Goal: Use online tool/utility: Utilize a website feature to perform a specific function

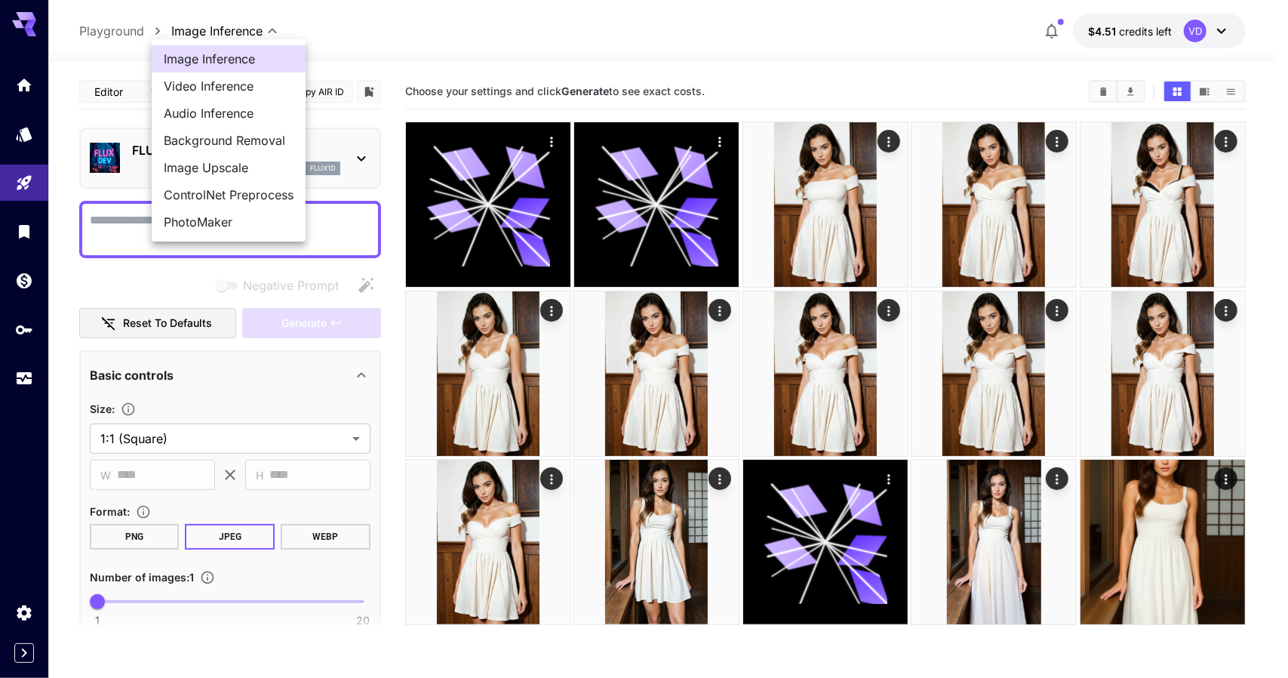
click at [204, 29] on body "**********" at bounding box center [644, 398] width 1288 height 797
click at [201, 169] on span "Image Upscale" at bounding box center [229, 167] width 130 height 18
type input "**********"
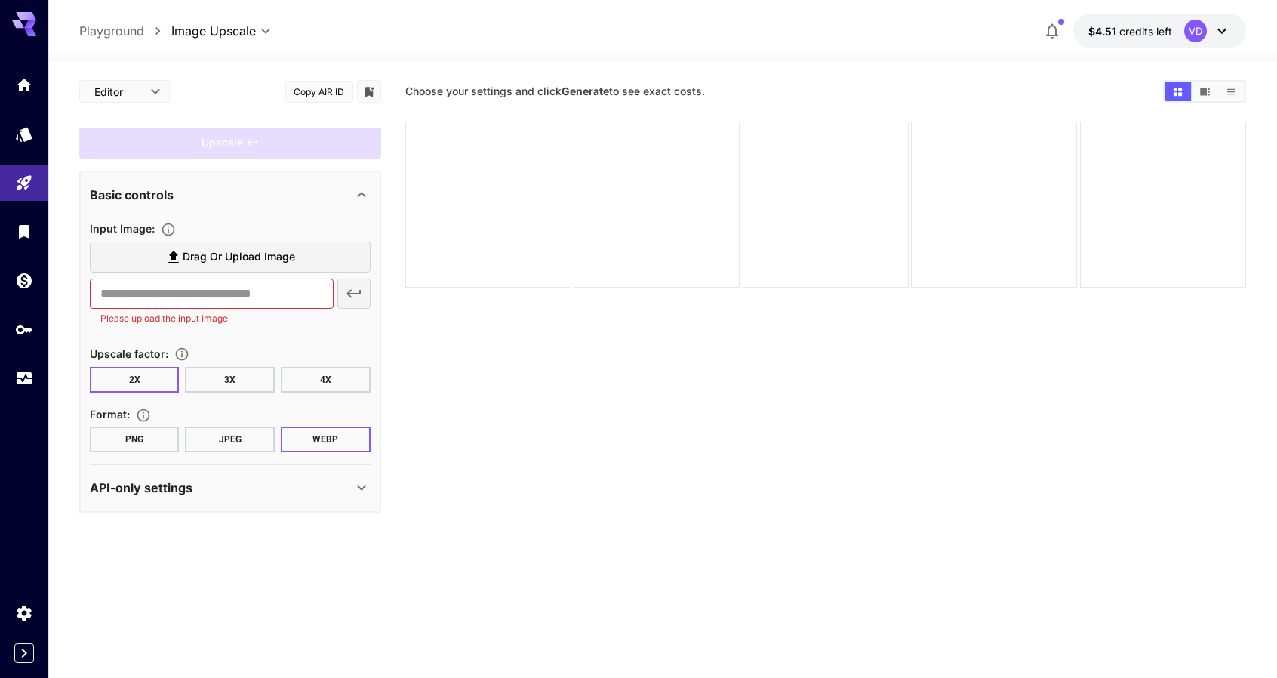
click at [187, 240] on section "Input Image : Drag or upload image ​ Please upload the input image" at bounding box center [230, 275] width 281 height 113
click at [187, 255] on span "Drag or upload image" at bounding box center [239, 257] width 112 height 19
click at [0, 0] on input "Drag or upload image" at bounding box center [0, 0] width 0 height 0
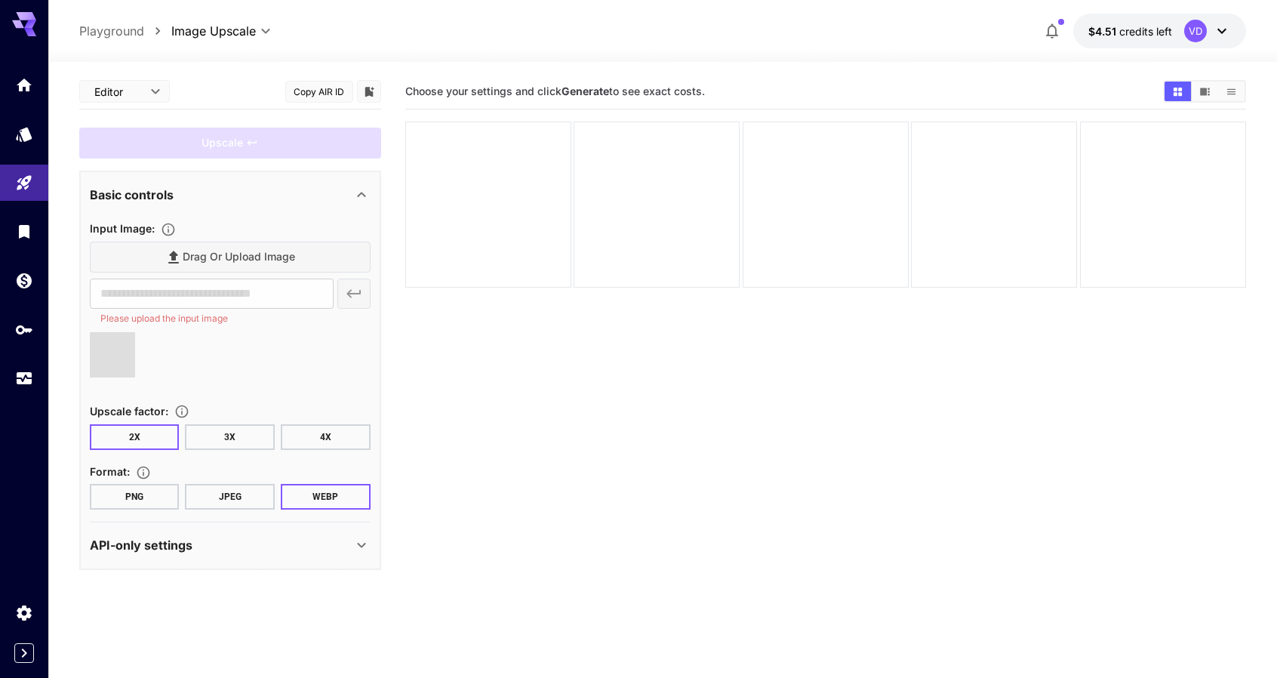
type input "**********"
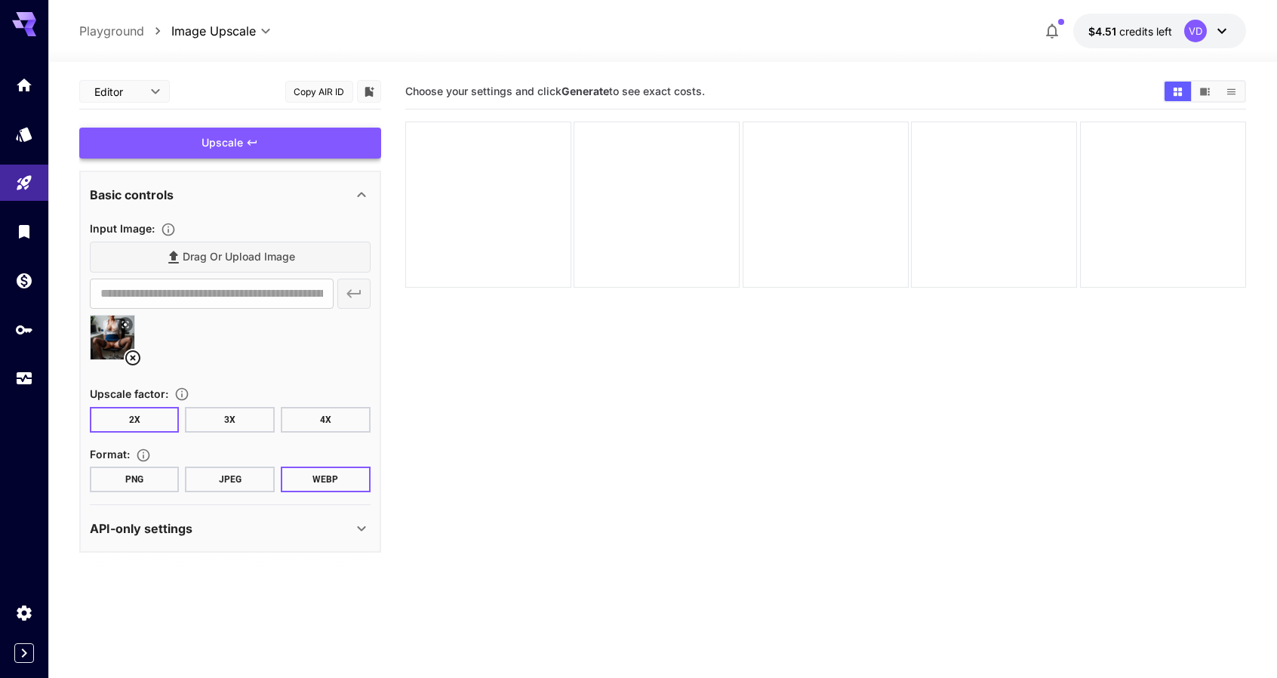
click at [180, 145] on div "Upscale" at bounding box center [230, 143] width 302 height 31
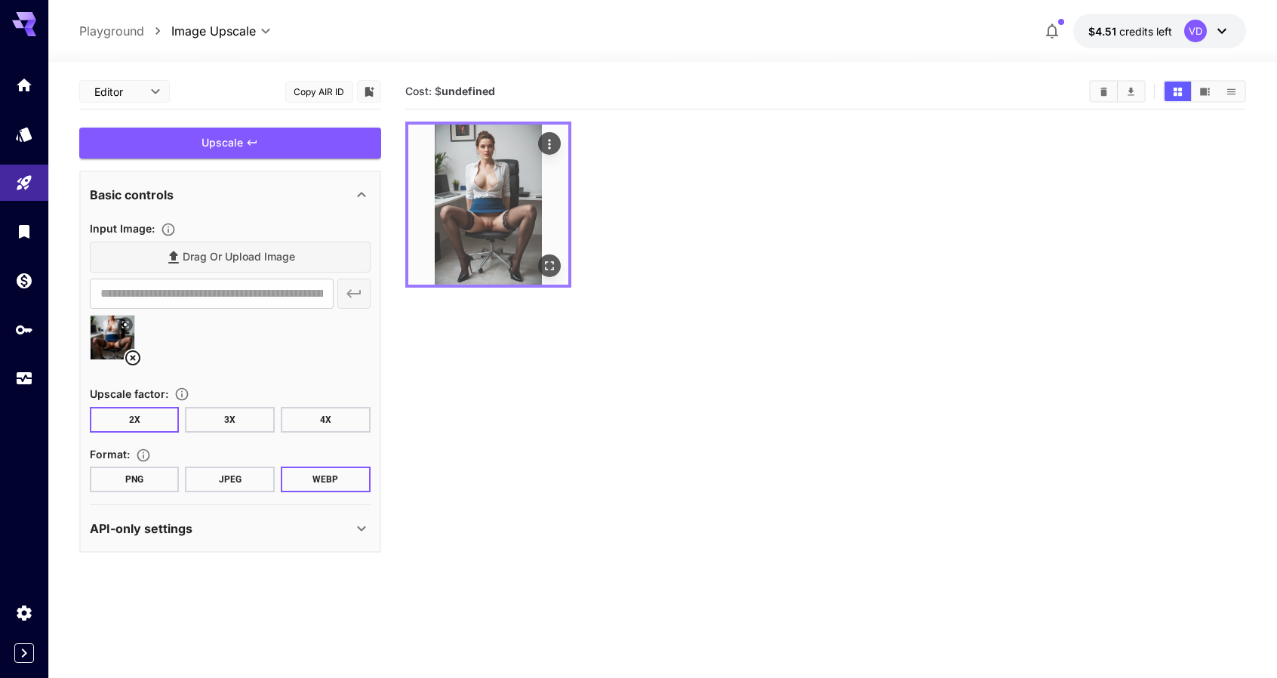
click at [546, 266] on icon "Open in fullscreen" at bounding box center [549, 265] width 15 height 15
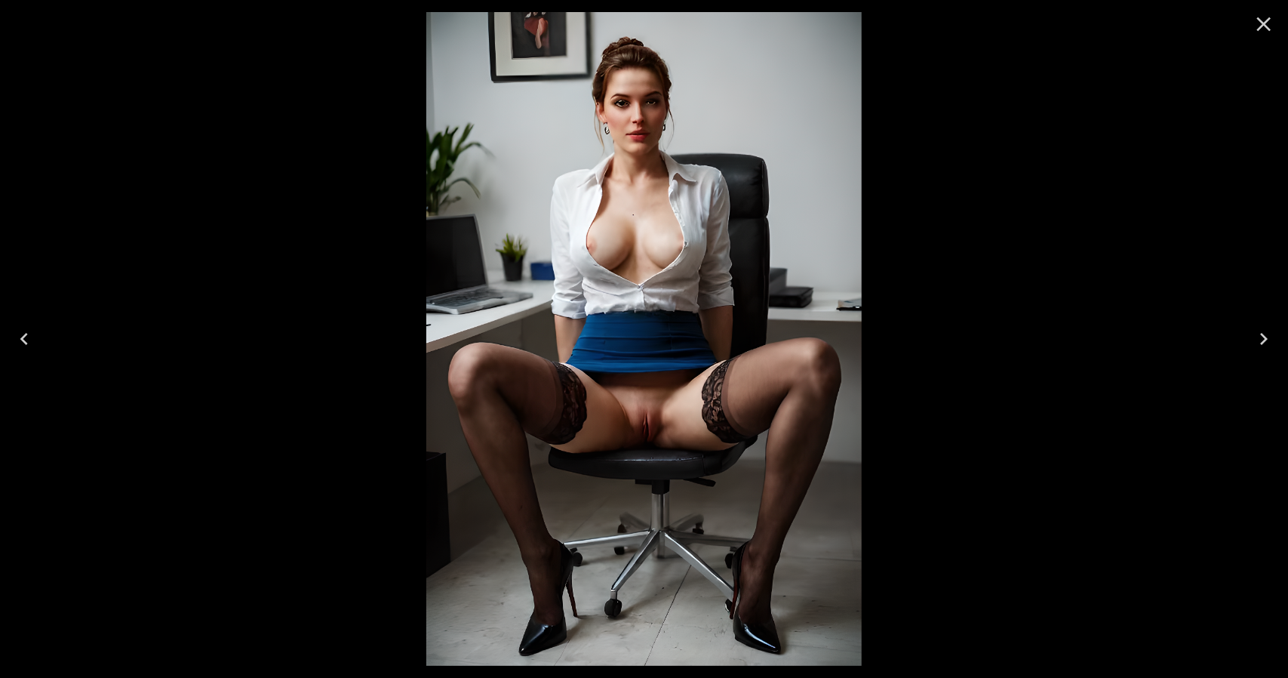
click at [1269, 20] on icon "Close" at bounding box center [1264, 24] width 14 height 14
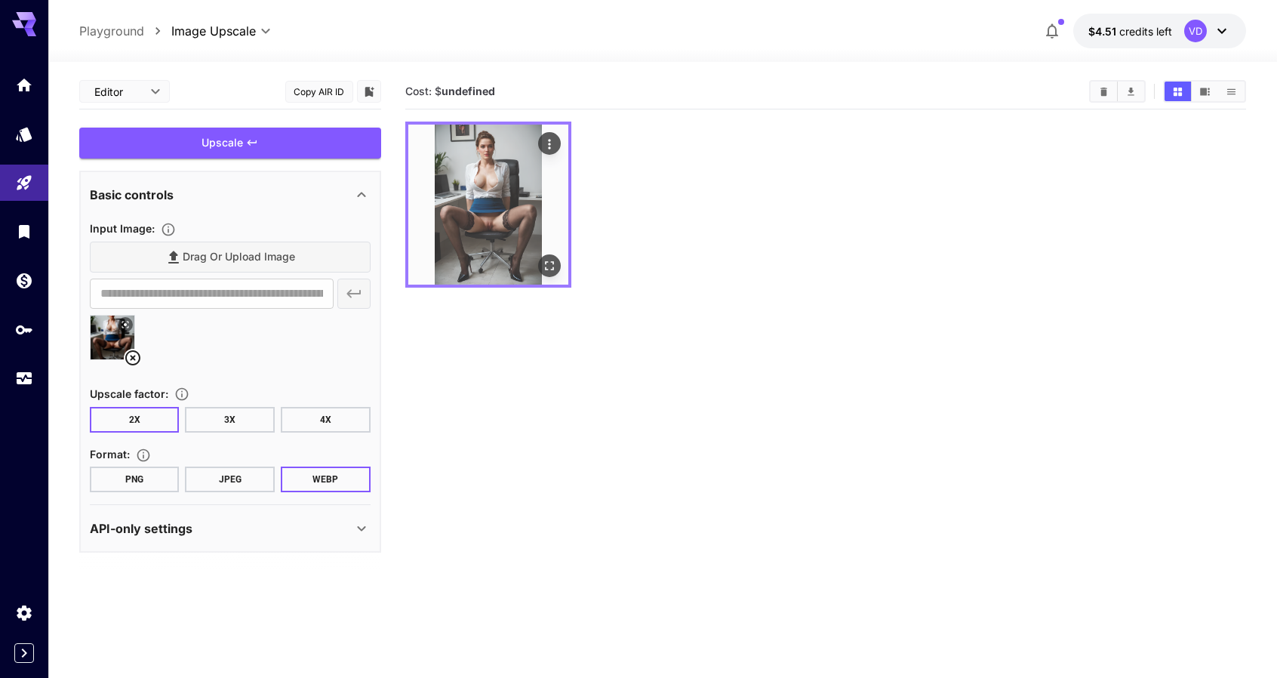
click at [549, 145] on icon "Actions" at bounding box center [549, 144] width 15 height 15
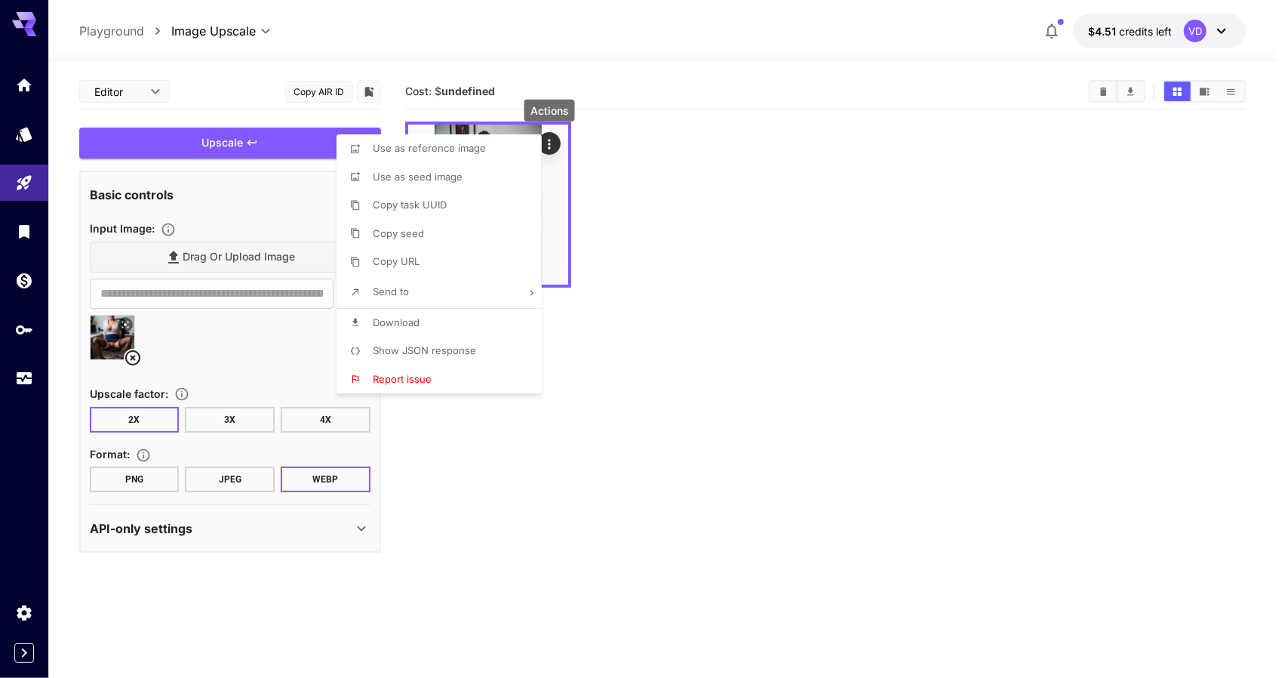
click at [395, 313] on li "Download" at bounding box center [444, 323] width 214 height 29
drag, startPoint x: 903, startPoint y: 150, endPoint x: 894, endPoint y: 2, distance: 148.2
click at [903, 150] on div at bounding box center [644, 339] width 1288 height 678
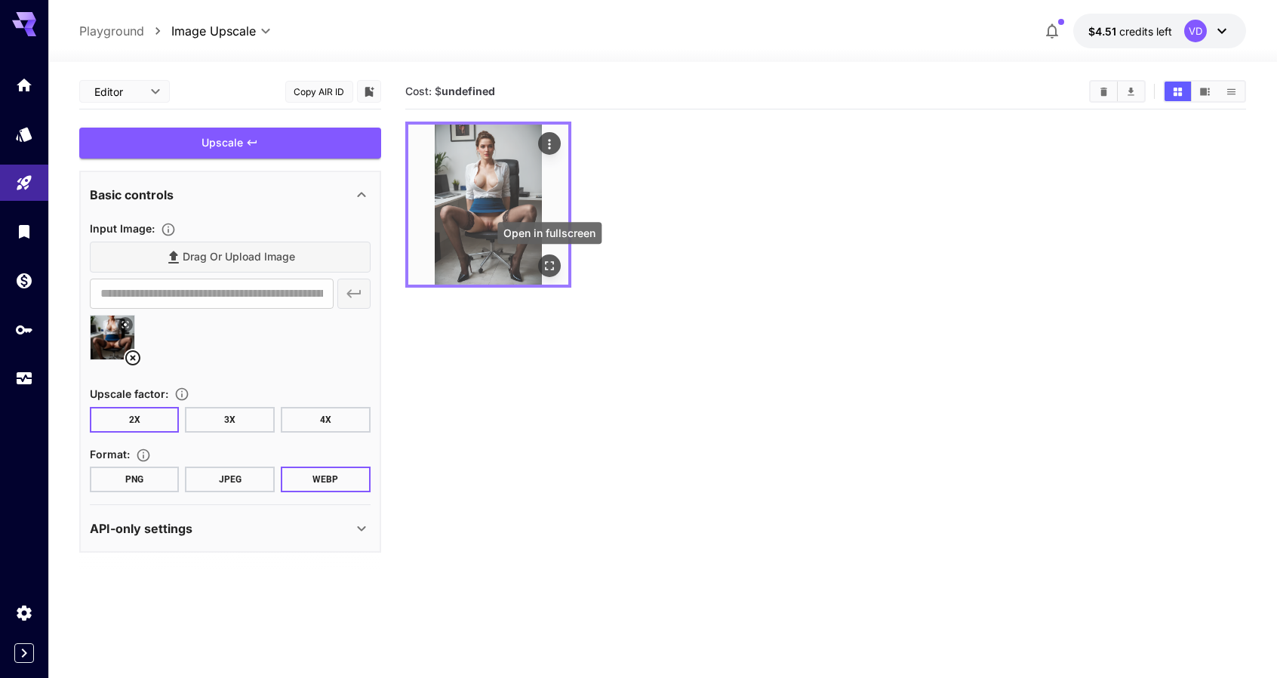
click at [550, 263] on icon "Open in fullscreen" at bounding box center [549, 265] width 15 height 15
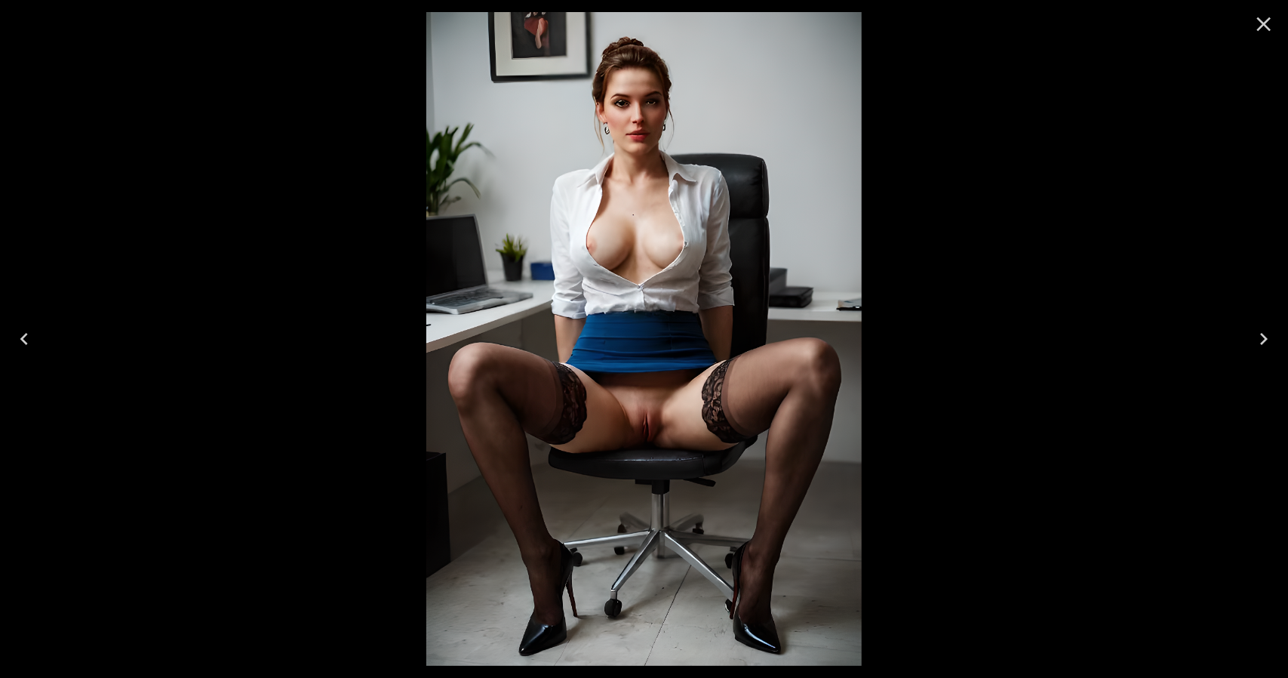
click at [1257, 25] on icon "Close" at bounding box center [1264, 24] width 24 height 24
